Goal: Information Seeking & Learning: Learn about a topic

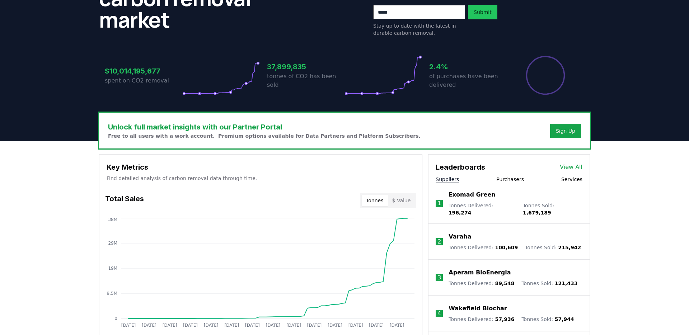
scroll to position [144, 0]
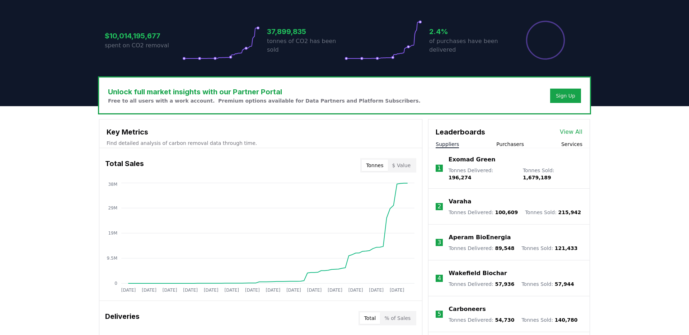
click at [571, 132] on link "View All" at bounding box center [571, 132] width 23 height 9
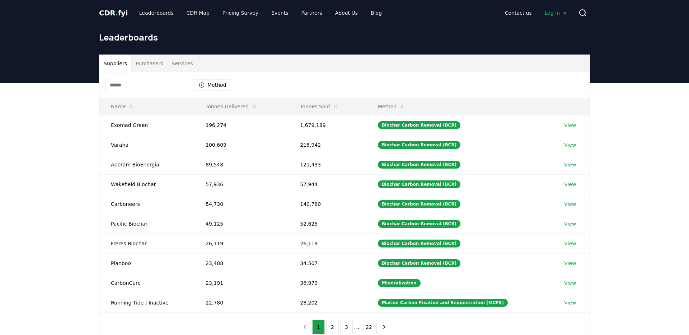
click at [175, 58] on button "Services" at bounding box center [183, 63] width 30 height 17
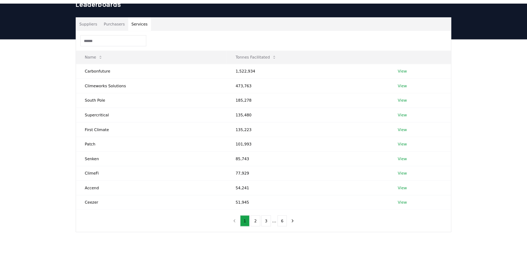
scroll to position [40, 0]
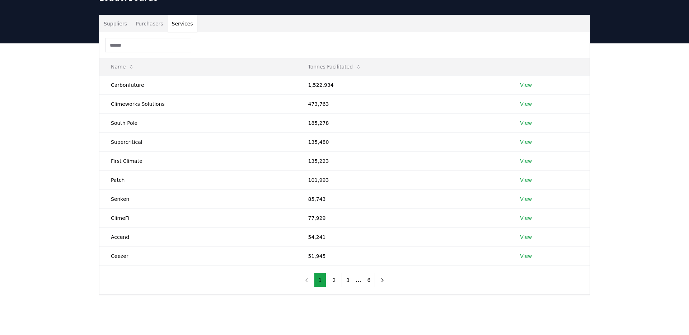
click at [112, 20] on button "Suppliers" at bounding box center [115, 23] width 32 height 17
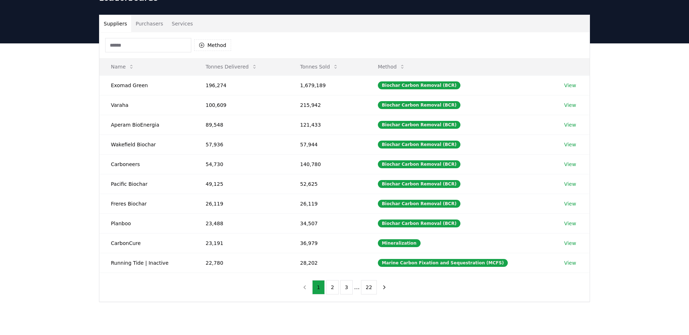
click at [150, 16] on button "Purchasers" at bounding box center [149, 23] width 36 height 17
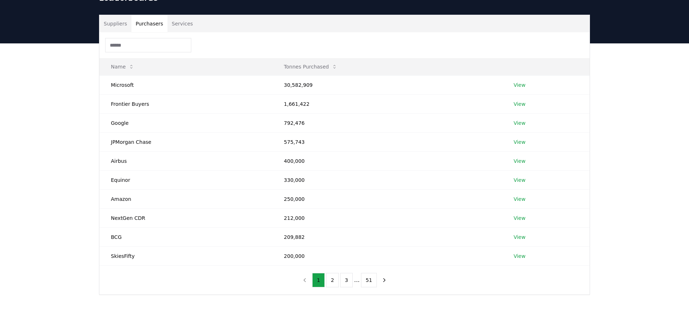
click at [111, 29] on button "Suppliers" at bounding box center [115, 23] width 32 height 17
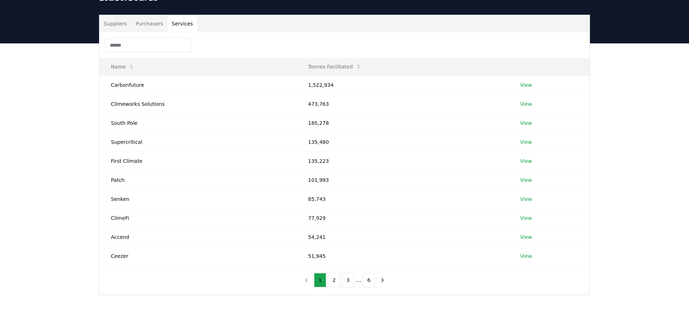
click at [183, 21] on button "Services" at bounding box center [183, 23] width 30 height 17
click at [330, 276] on button "2" at bounding box center [334, 280] width 13 height 14
click at [334, 282] on button "2" at bounding box center [334, 280] width 13 height 14
click at [348, 282] on button "3" at bounding box center [348, 280] width 13 height 14
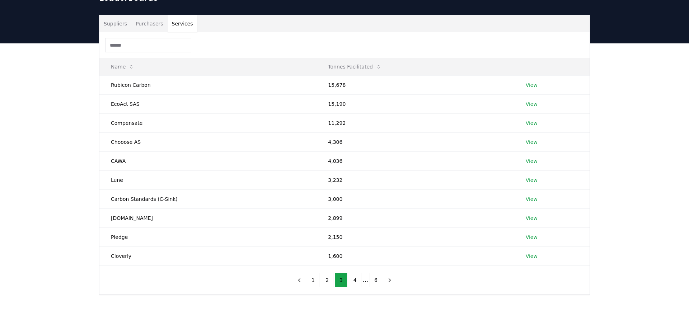
click at [361, 281] on ul "1 2 3 4 ... 6" at bounding box center [344, 280] width 75 height 14
click at [311, 279] on button "1" at bounding box center [313, 280] width 13 height 14
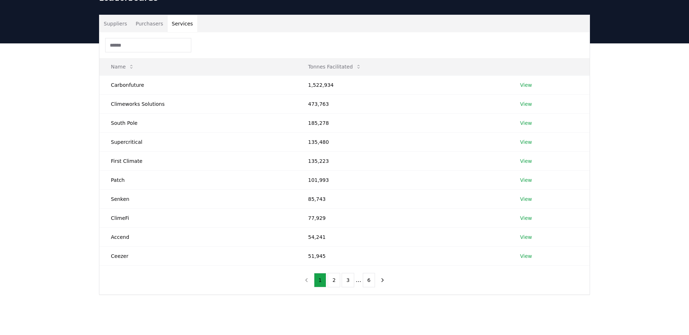
click at [111, 22] on button "Suppliers" at bounding box center [115, 23] width 32 height 17
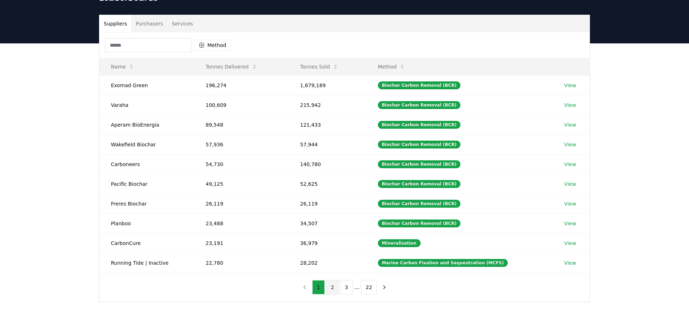
click at [334, 294] on button "2" at bounding box center [332, 287] width 13 height 14
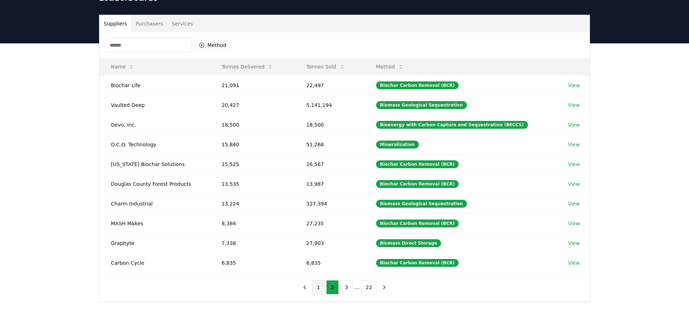
click at [319, 286] on button "1" at bounding box center [318, 287] width 13 height 14
